Goal: Task Accomplishment & Management: Use online tool/utility

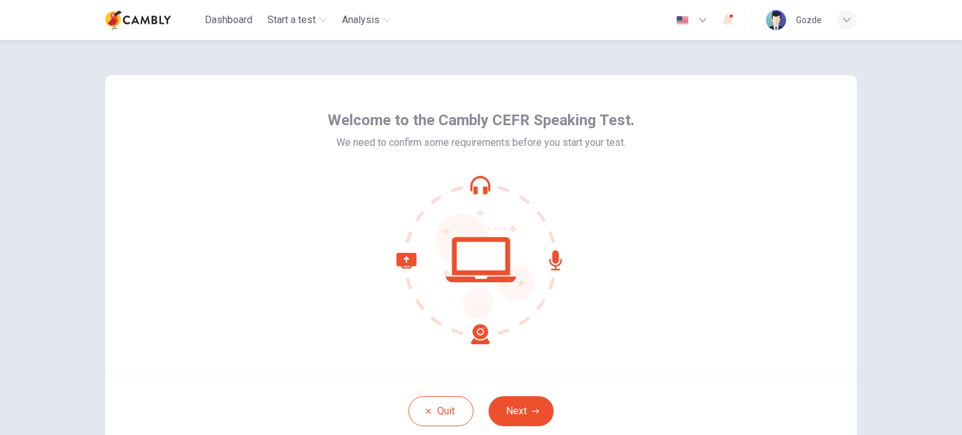
scroll to position [63, 0]
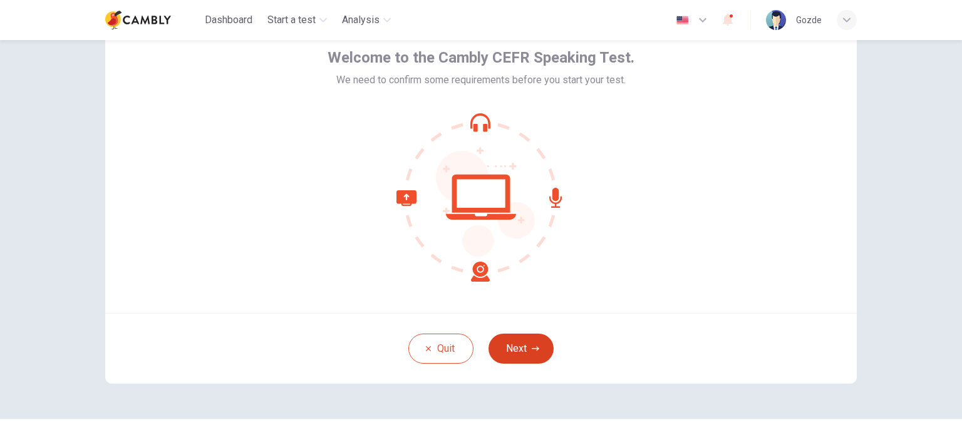
click at [519, 347] on button "Next" at bounding box center [521, 349] width 65 height 30
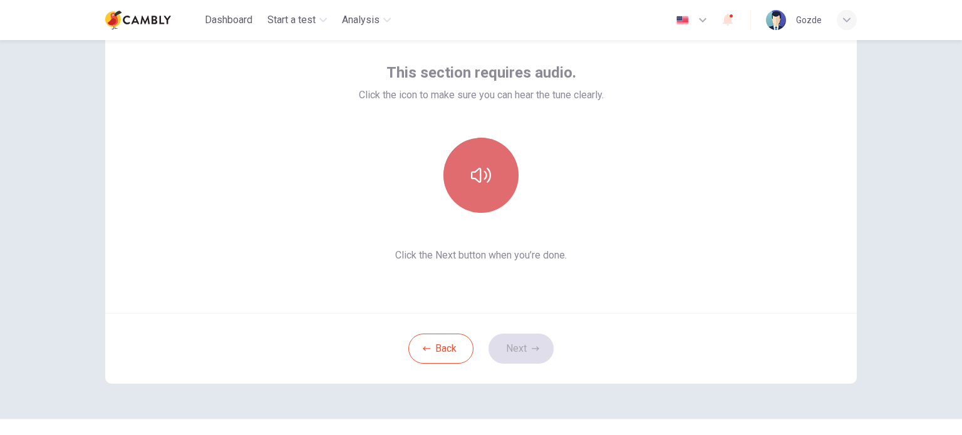
click at [476, 169] on icon "button" at bounding box center [481, 175] width 20 height 15
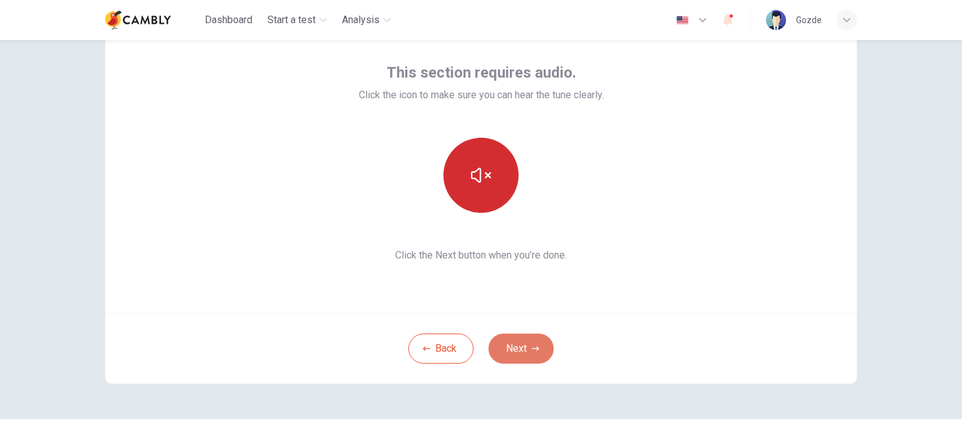
click at [524, 346] on button "Next" at bounding box center [521, 349] width 65 height 30
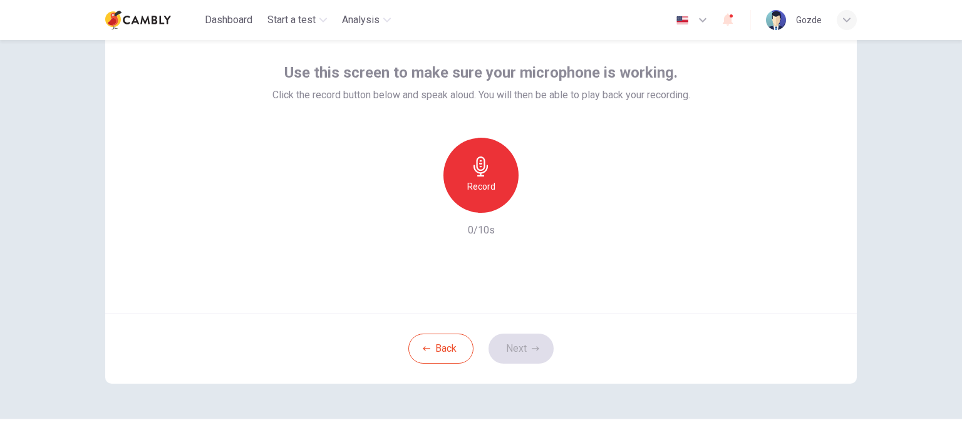
click at [472, 177] on div "Record" at bounding box center [481, 175] width 75 height 75
click at [489, 190] on div "Stop" at bounding box center [481, 175] width 75 height 75
click at [533, 207] on icon "button" at bounding box center [539, 203] width 13 height 13
click at [521, 351] on button "Next" at bounding box center [521, 349] width 65 height 30
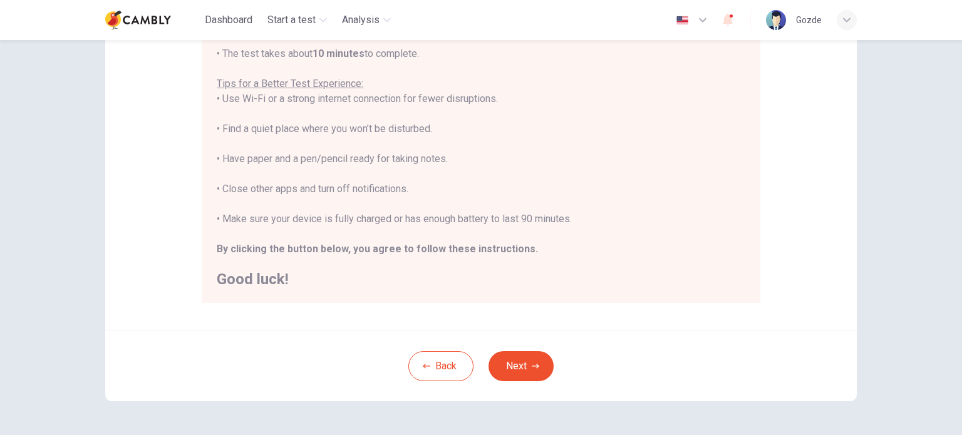
scroll to position [251, 0]
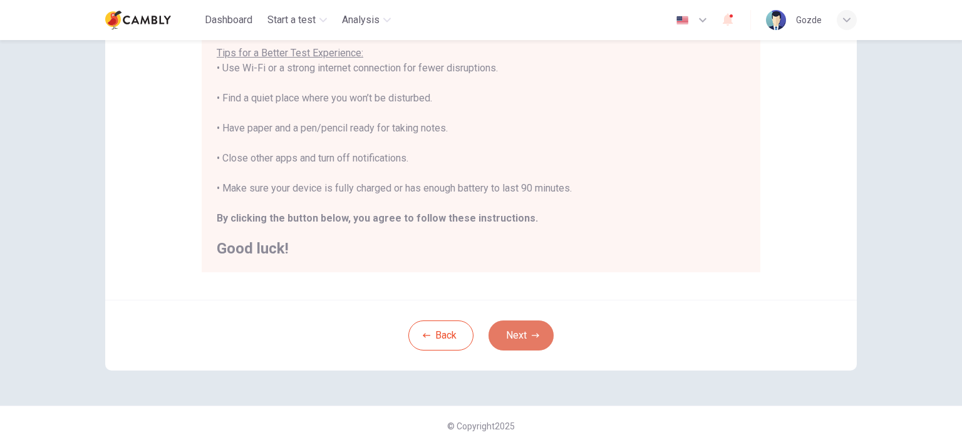
click at [526, 336] on button "Next" at bounding box center [521, 336] width 65 height 30
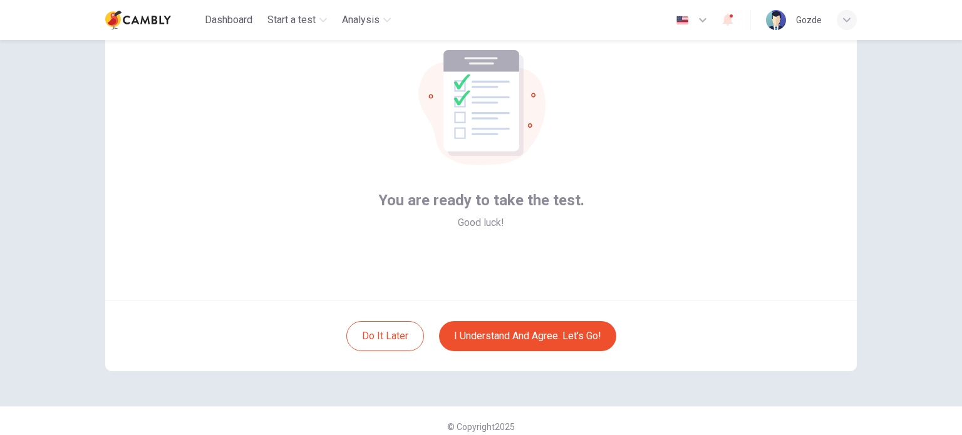
scroll to position [86, 0]
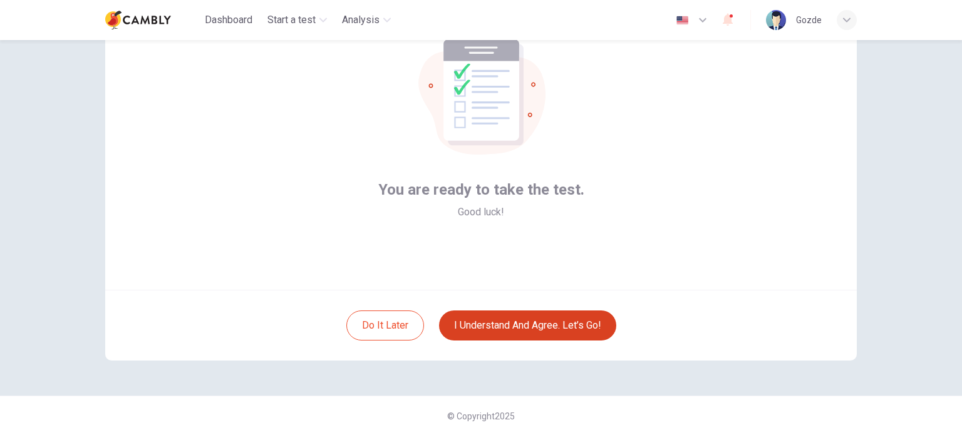
click at [517, 325] on button "I understand and agree. Let’s go!" at bounding box center [527, 326] width 177 height 30
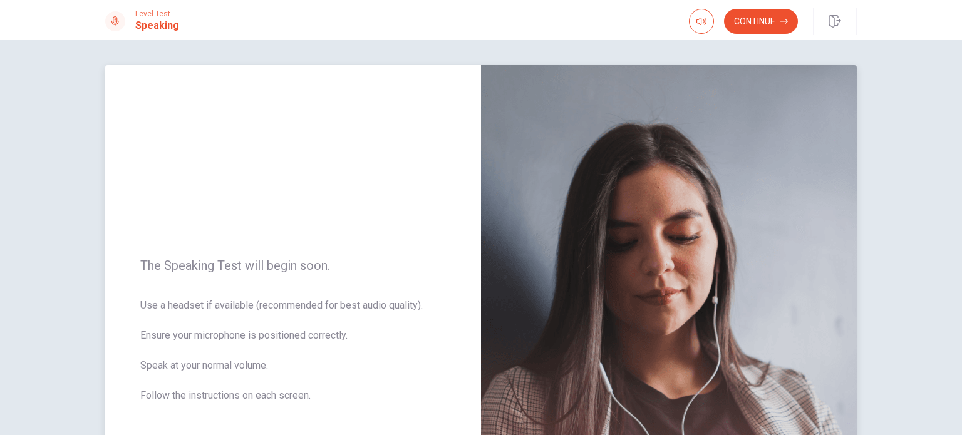
scroll to position [125, 0]
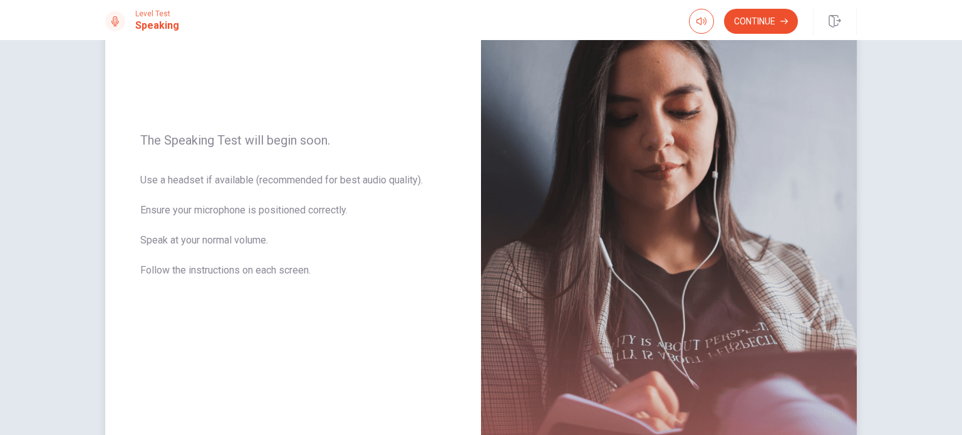
drag, startPoint x: 140, startPoint y: 179, endPoint x: 276, endPoint y: 180, distance: 136.0
click at [276, 180] on span "Use a headset if available (recommended for best audio quality). Ensure your mi…" at bounding box center [293, 233] width 306 height 120
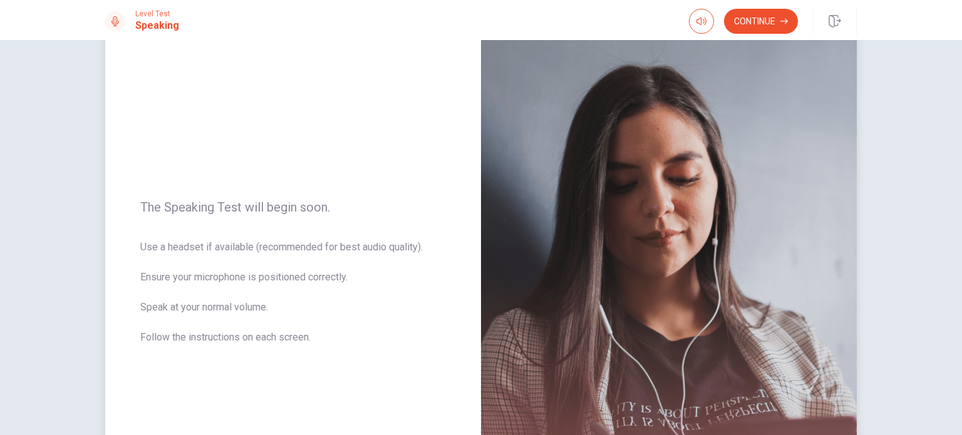
scroll to position [0, 0]
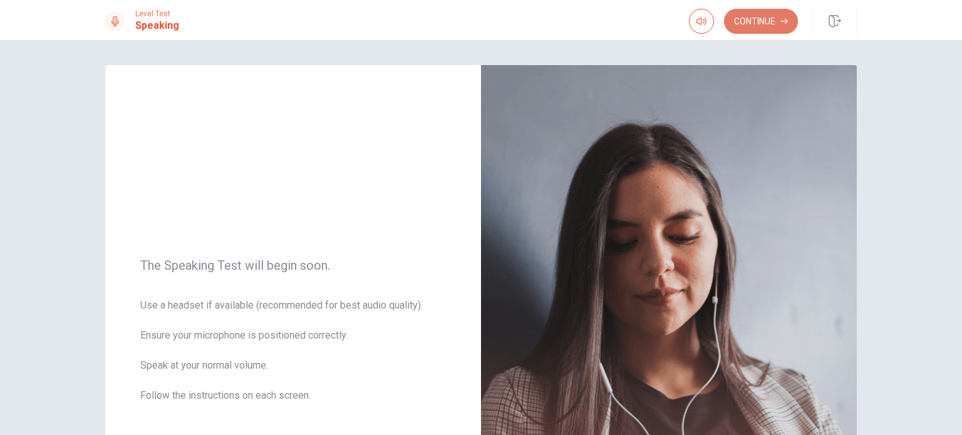
click at [753, 28] on button "Continue" at bounding box center [761, 21] width 74 height 25
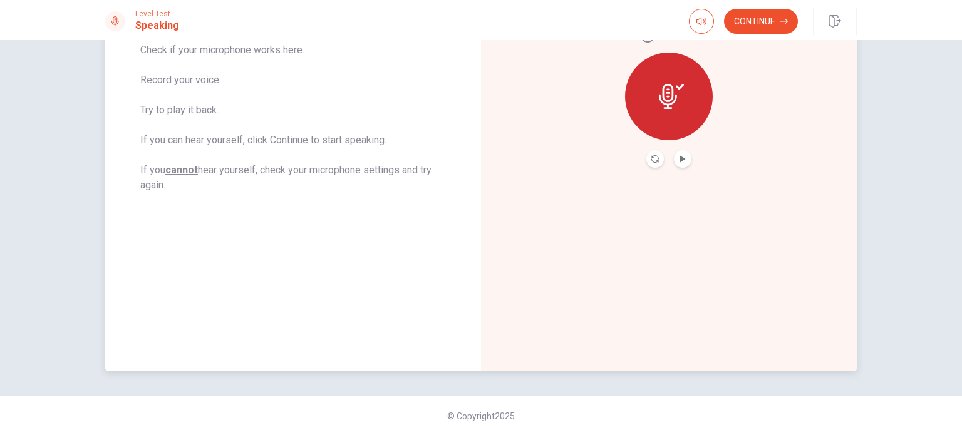
scroll to position [178, 0]
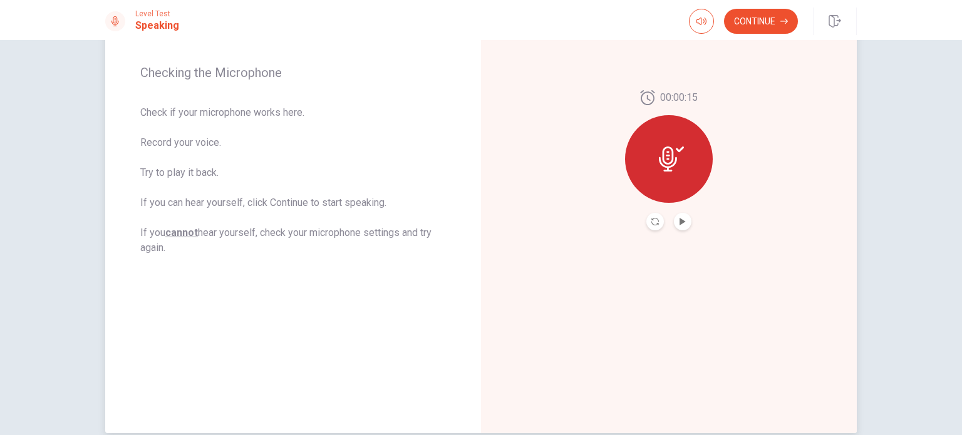
click at [682, 226] on button "Play Audio" at bounding box center [683, 222] width 18 height 18
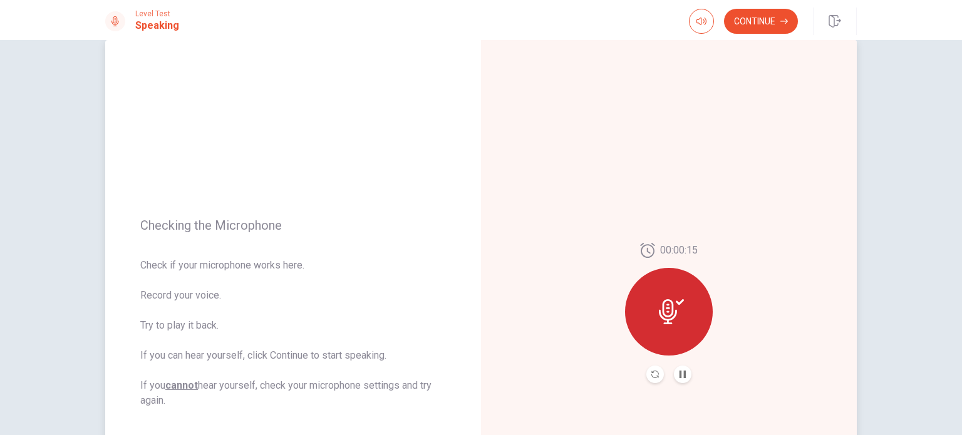
scroll to position [0, 0]
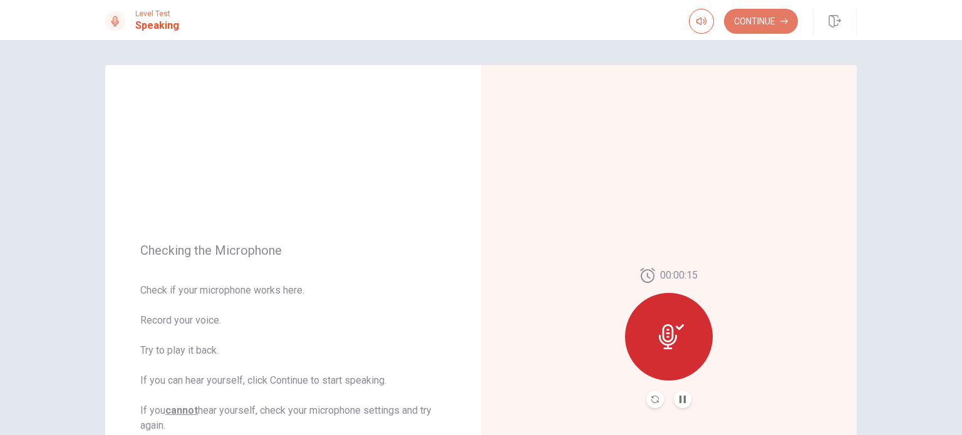
click at [762, 19] on button "Continue" at bounding box center [761, 21] width 74 height 25
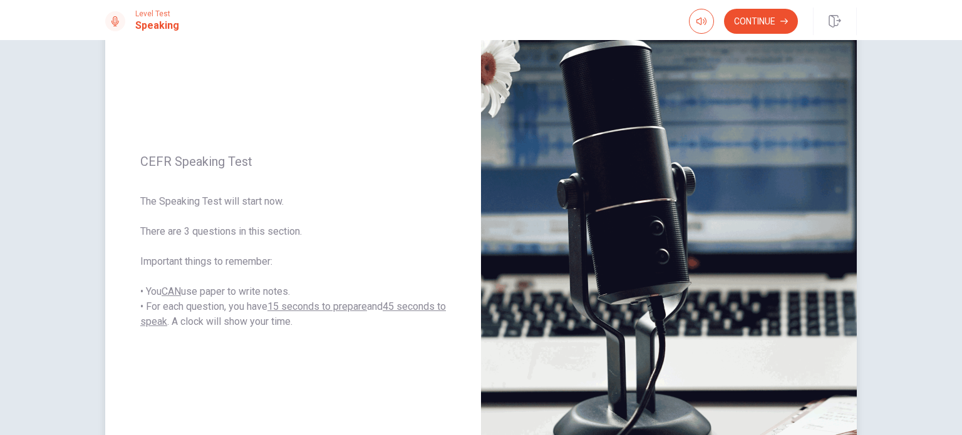
scroll to position [125, 0]
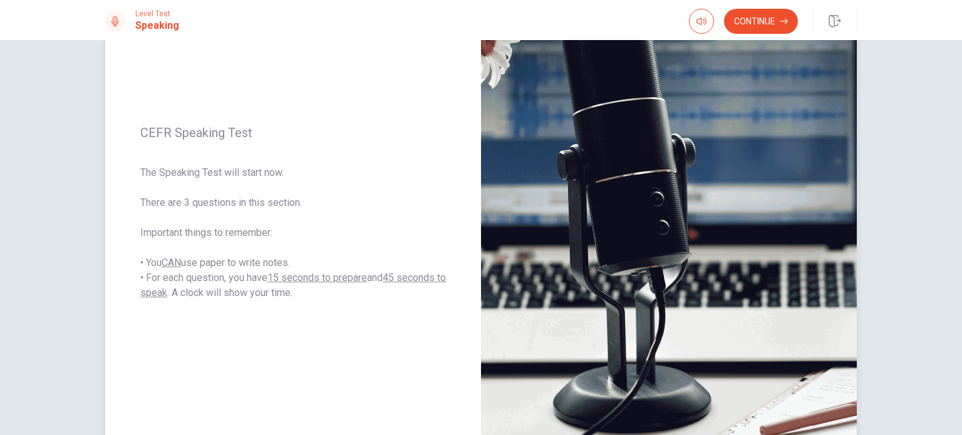
drag, startPoint x: 171, startPoint y: 172, endPoint x: 274, endPoint y: 191, distance: 105.2
click at [276, 190] on span "The Speaking Test will start now. There are 3 questions in this section. Import…" at bounding box center [293, 232] width 306 height 135
drag, startPoint x: 150, startPoint y: 200, endPoint x: 269, endPoint y: 209, distance: 119.4
click at [264, 208] on span "The Speaking Test will start now. There are 3 questions in this section. Import…" at bounding box center [293, 232] width 306 height 135
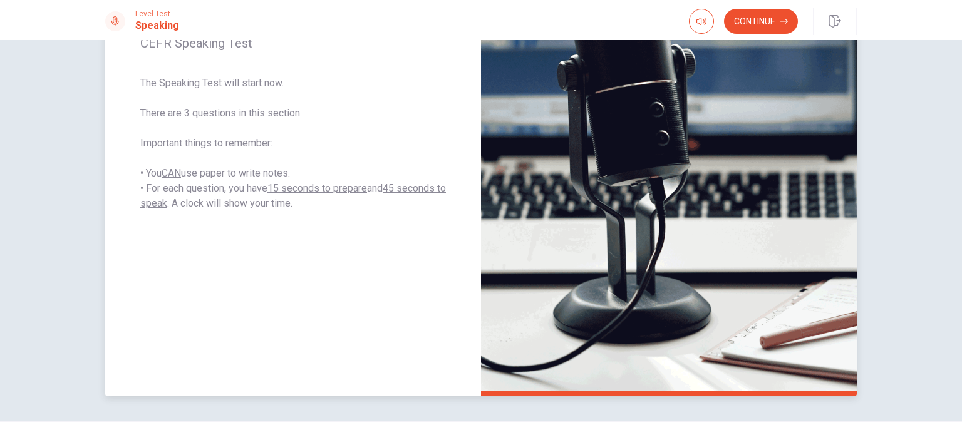
scroll to position [241, 0]
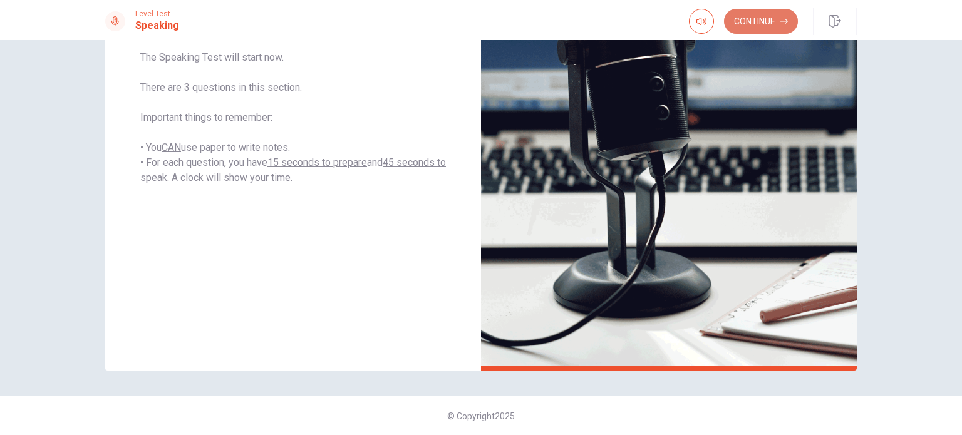
click at [764, 29] on button "Continue" at bounding box center [761, 21] width 74 height 25
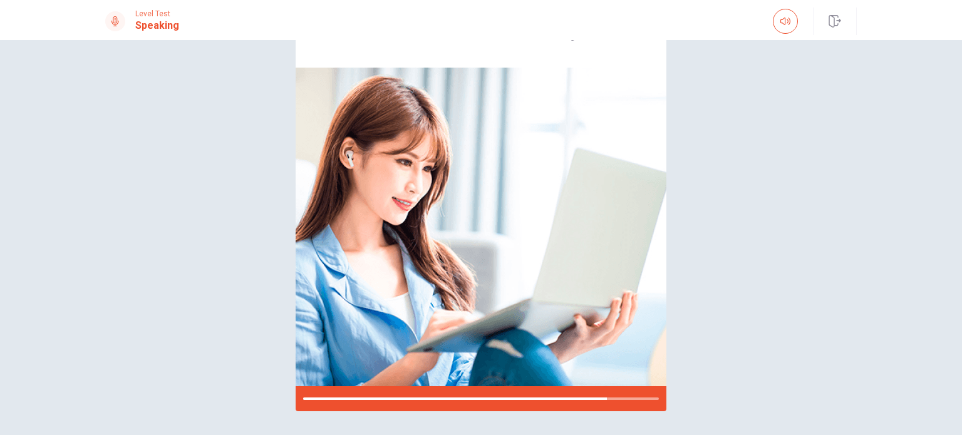
scroll to position [51, 0]
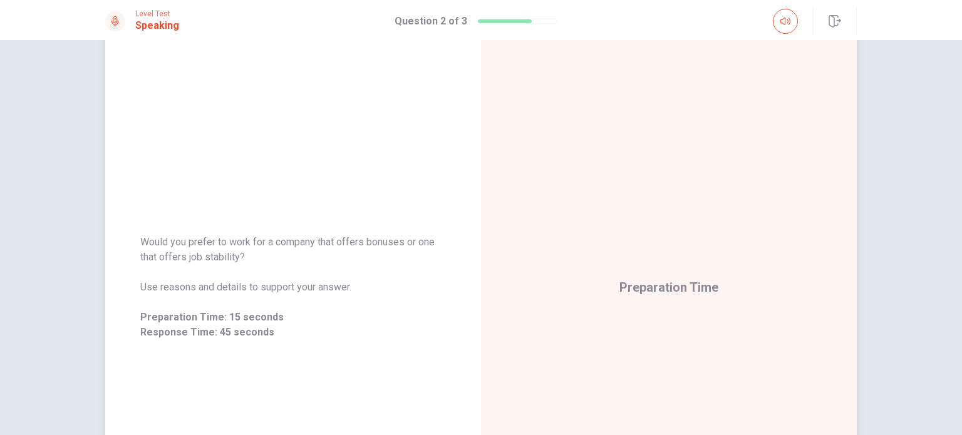
drag, startPoint x: 254, startPoint y: 259, endPoint x: 133, endPoint y: 240, distance: 123.0
click at [133, 243] on div "Would you prefer to work for a company that offers bonuses or one that offers j…" at bounding box center [293, 287] width 376 height 135
drag, startPoint x: 138, startPoint y: 239, endPoint x: 244, endPoint y: 254, distance: 106.9
click at [240, 255] on span "Would you prefer to work for a company that offers bonuses or one that offers j…" at bounding box center [293, 250] width 306 height 30
drag, startPoint x: 236, startPoint y: 253, endPoint x: 128, endPoint y: 213, distance: 115.0
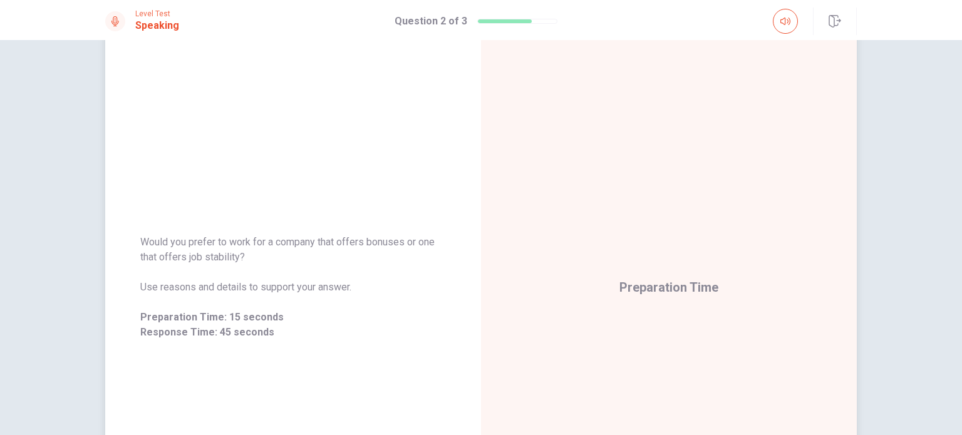
click at [129, 218] on div "Would you prefer to work for a company that offers bonuses or one that offers j…" at bounding box center [293, 287] width 376 height 546
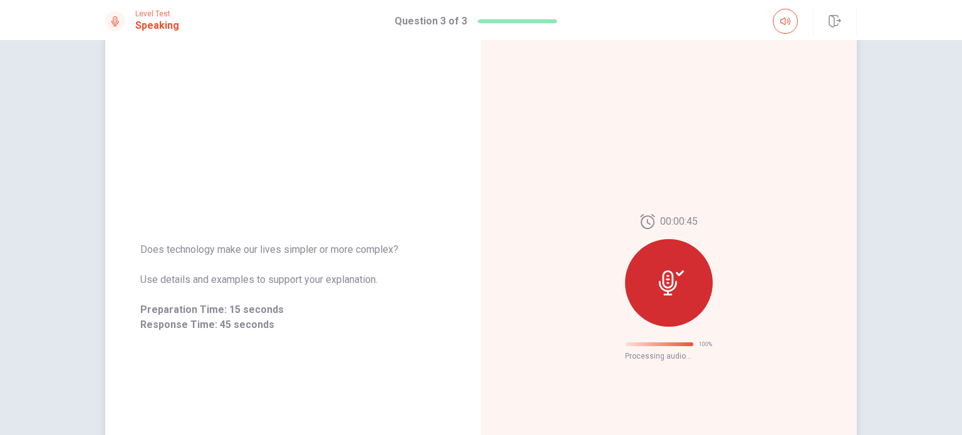
scroll to position [20, 0]
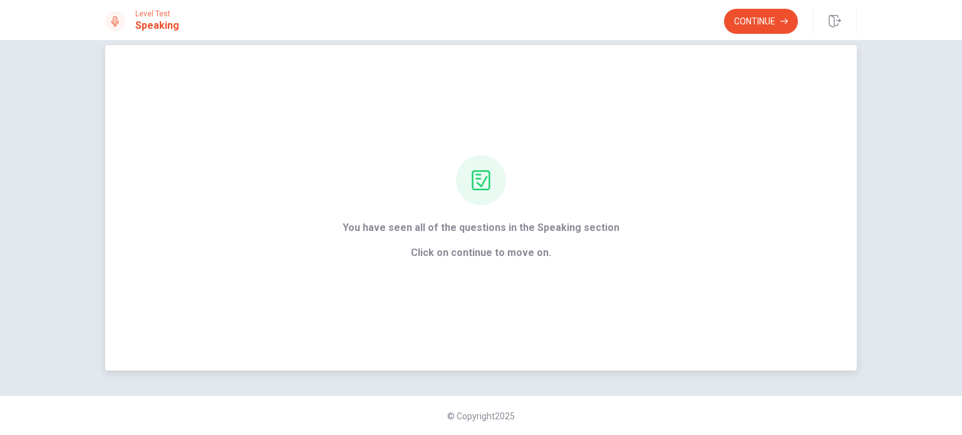
click at [462, 248] on span "Click on continue to move on." at bounding box center [481, 253] width 277 height 15
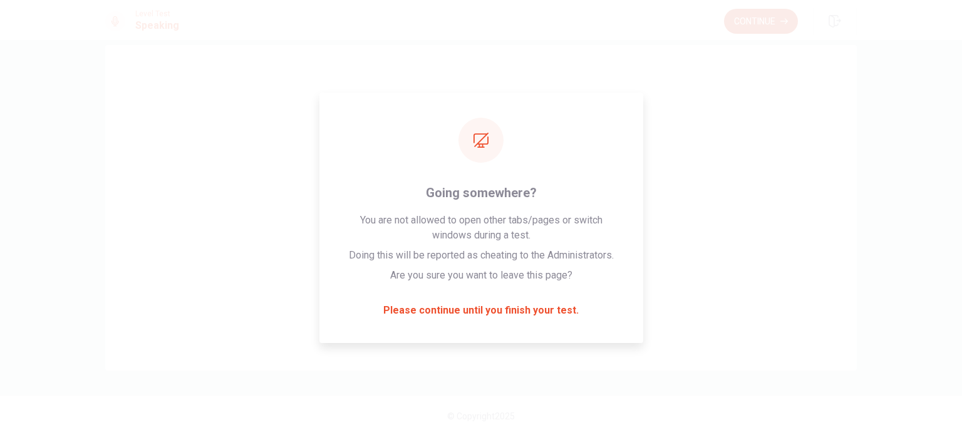
click at [773, 24] on button "Continue" at bounding box center [761, 21] width 74 height 25
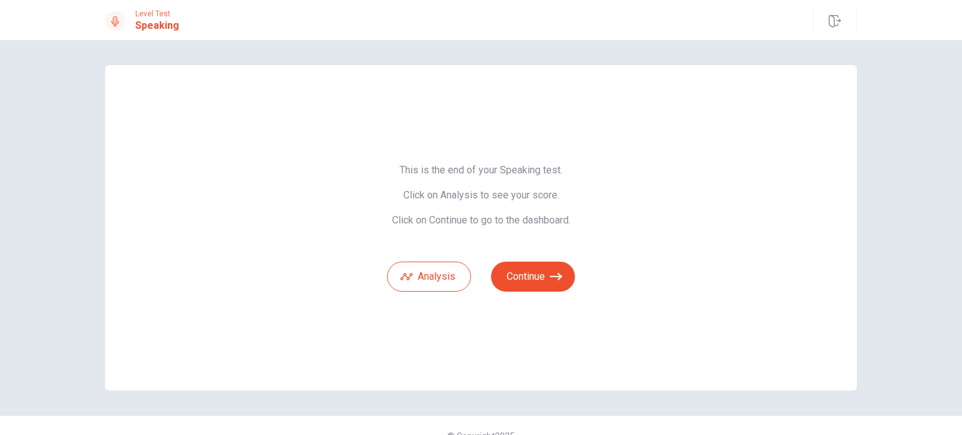
drag, startPoint x: 392, startPoint y: 199, endPoint x: 509, endPoint y: 219, distance: 118.2
click at [509, 219] on span "This is the end of your Speaking test. Click on Analysis to see your score. Cli…" at bounding box center [481, 195] width 188 height 63
click at [439, 278] on button "Analysis" at bounding box center [429, 277] width 84 height 30
